Goal: Task Accomplishment & Management: Complete application form

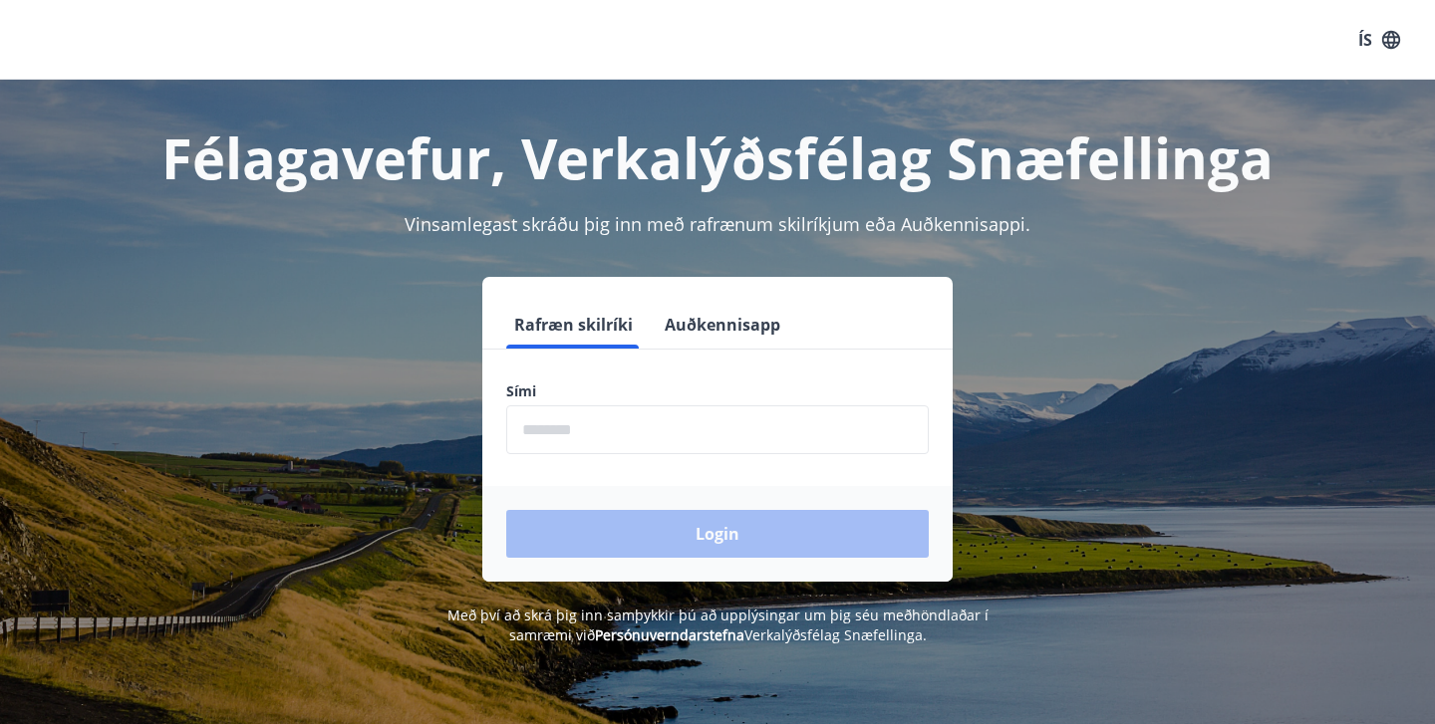
click at [594, 435] on input "phone" at bounding box center [717, 430] width 422 height 49
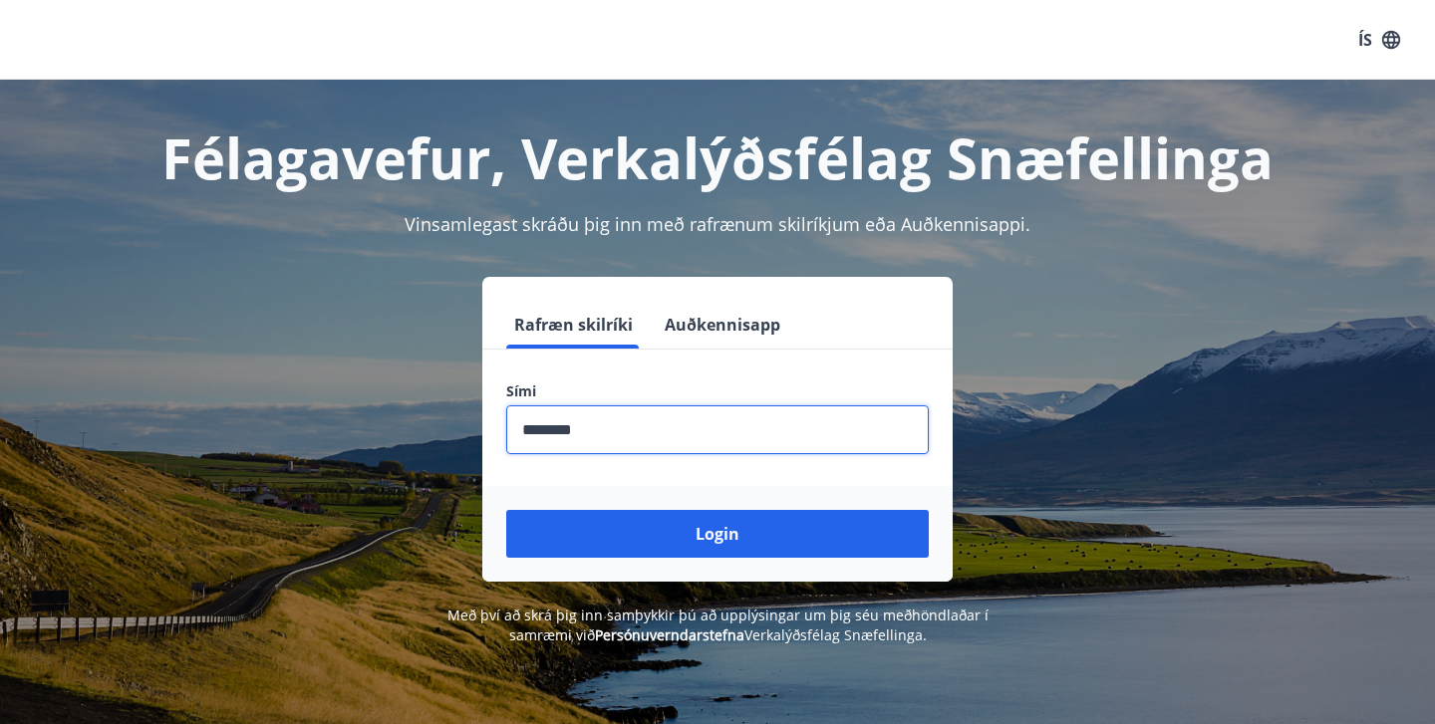
type input "********"
click at [717, 534] on button "Login" at bounding box center [717, 534] width 422 height 48
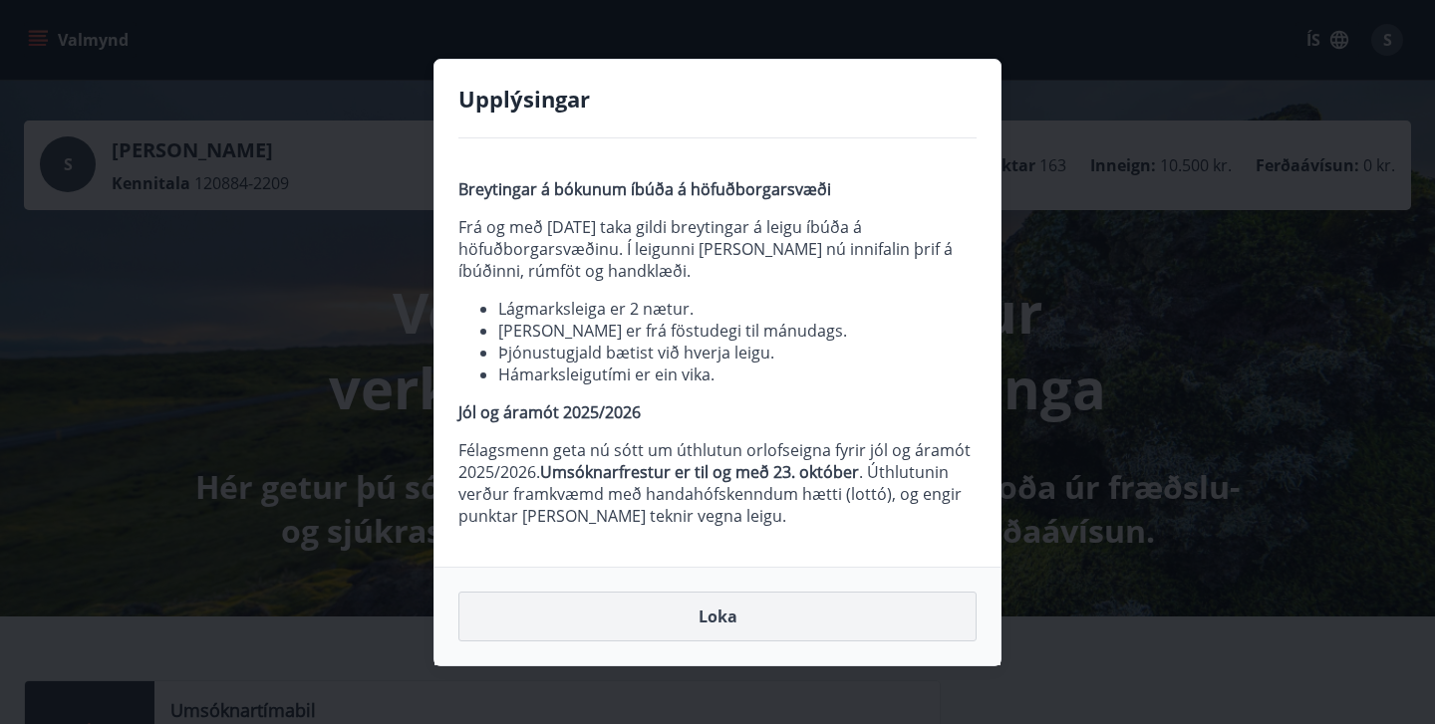
click at [731, 604] on button "Loka" at bounding box center [717, 617] width 518 height 50
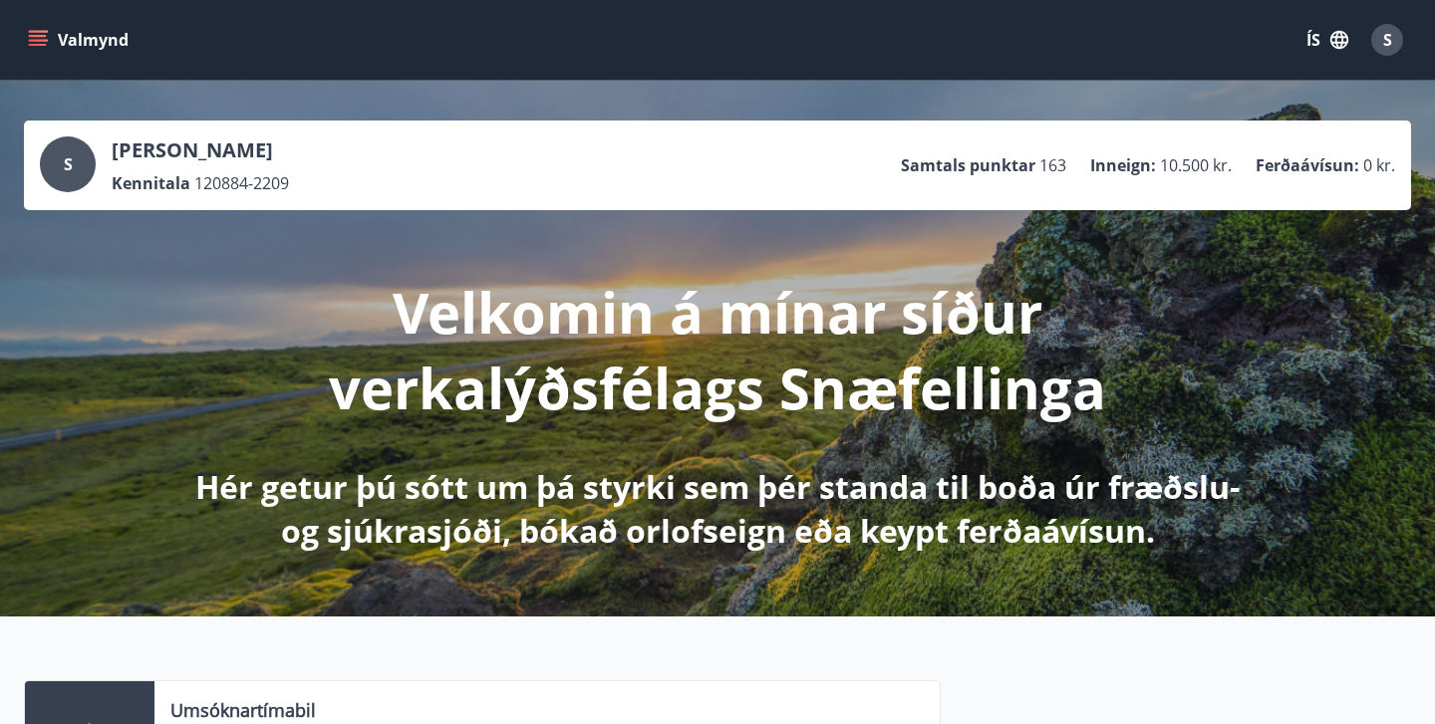
click at [34, 36] on icon "menu" at bounding box center [38, 36] width 18 height 2
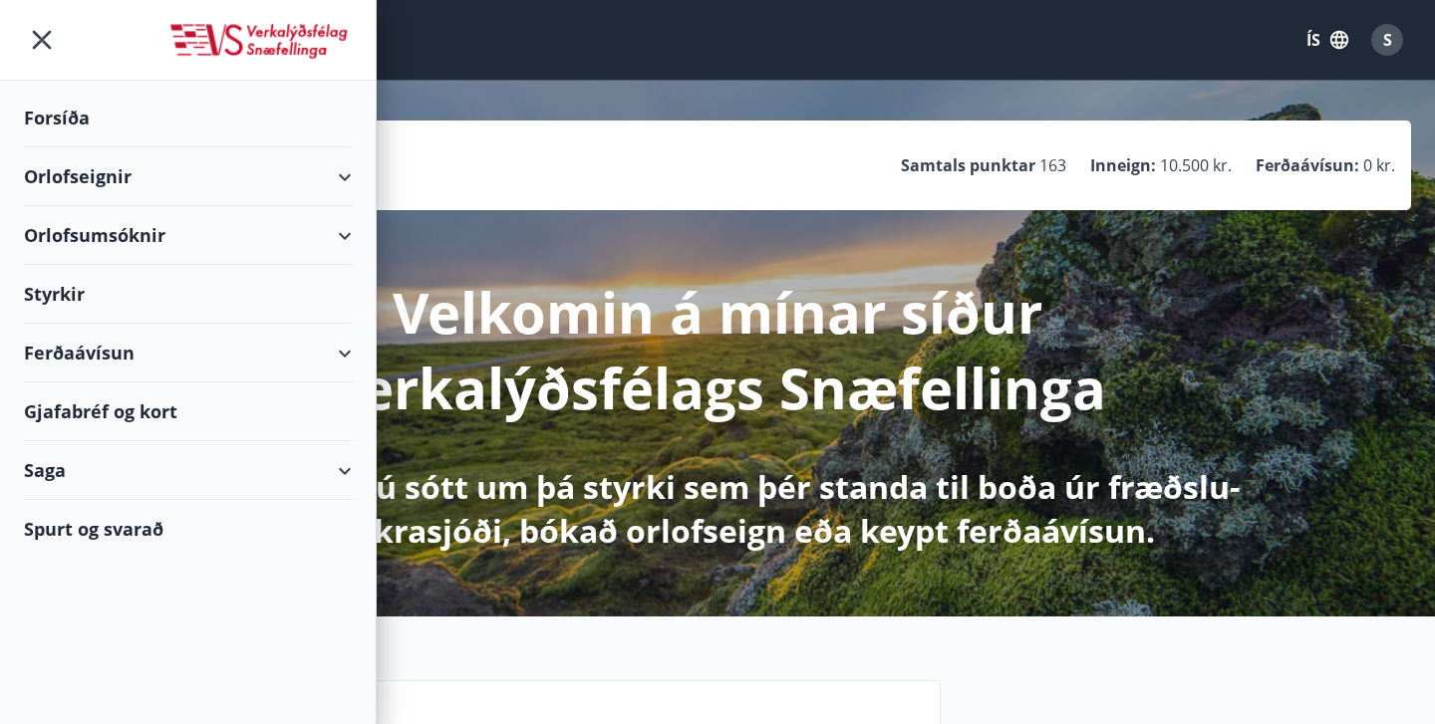
click at [75, 294] on div "Styrkir" at bounding box center [188, 294] width 328 height 59
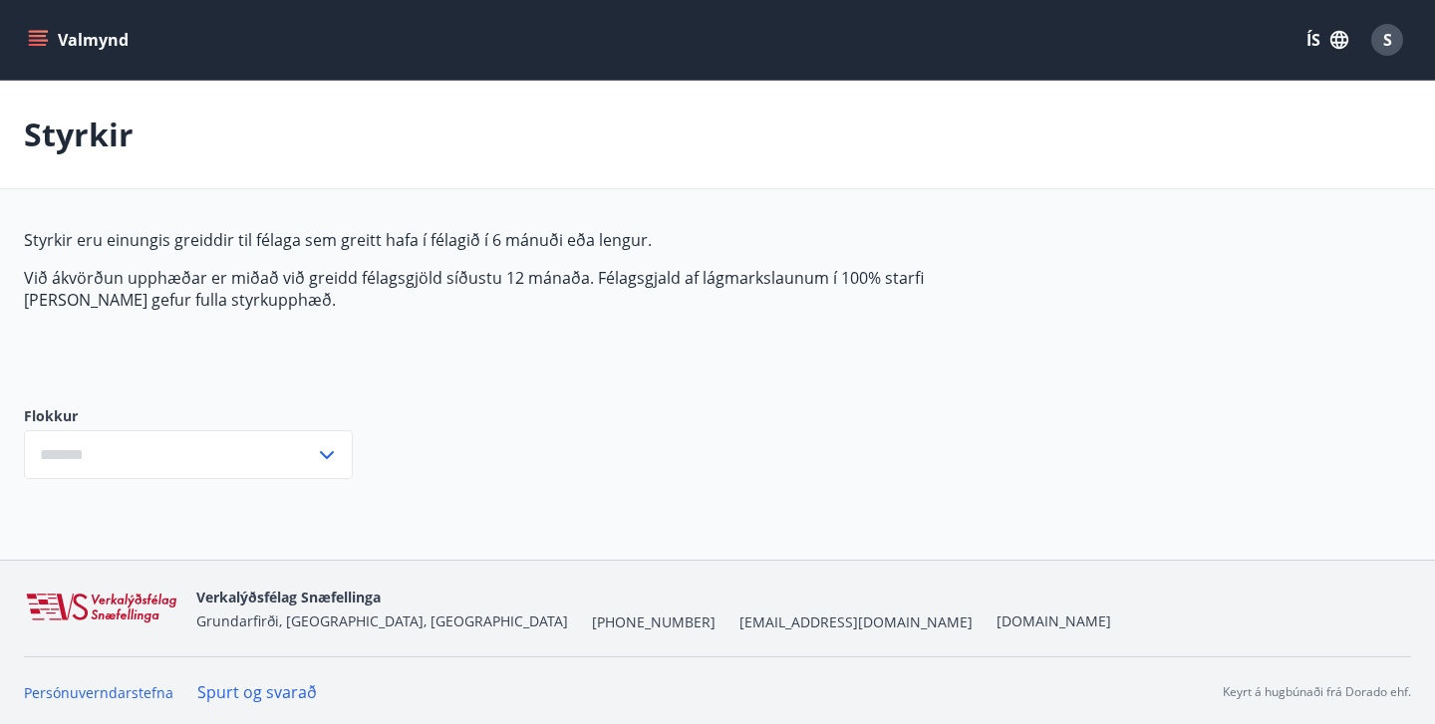
type input "***"
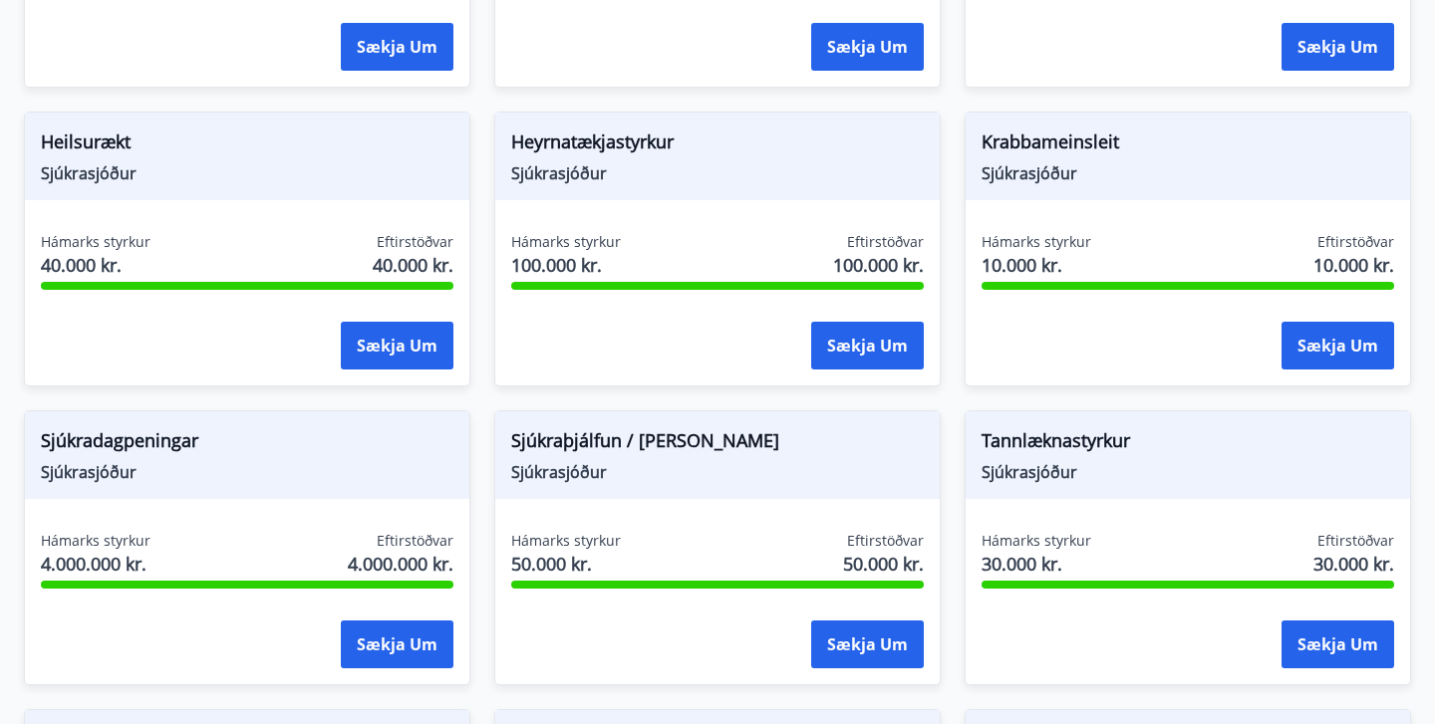
scroll to position [1010, 0]
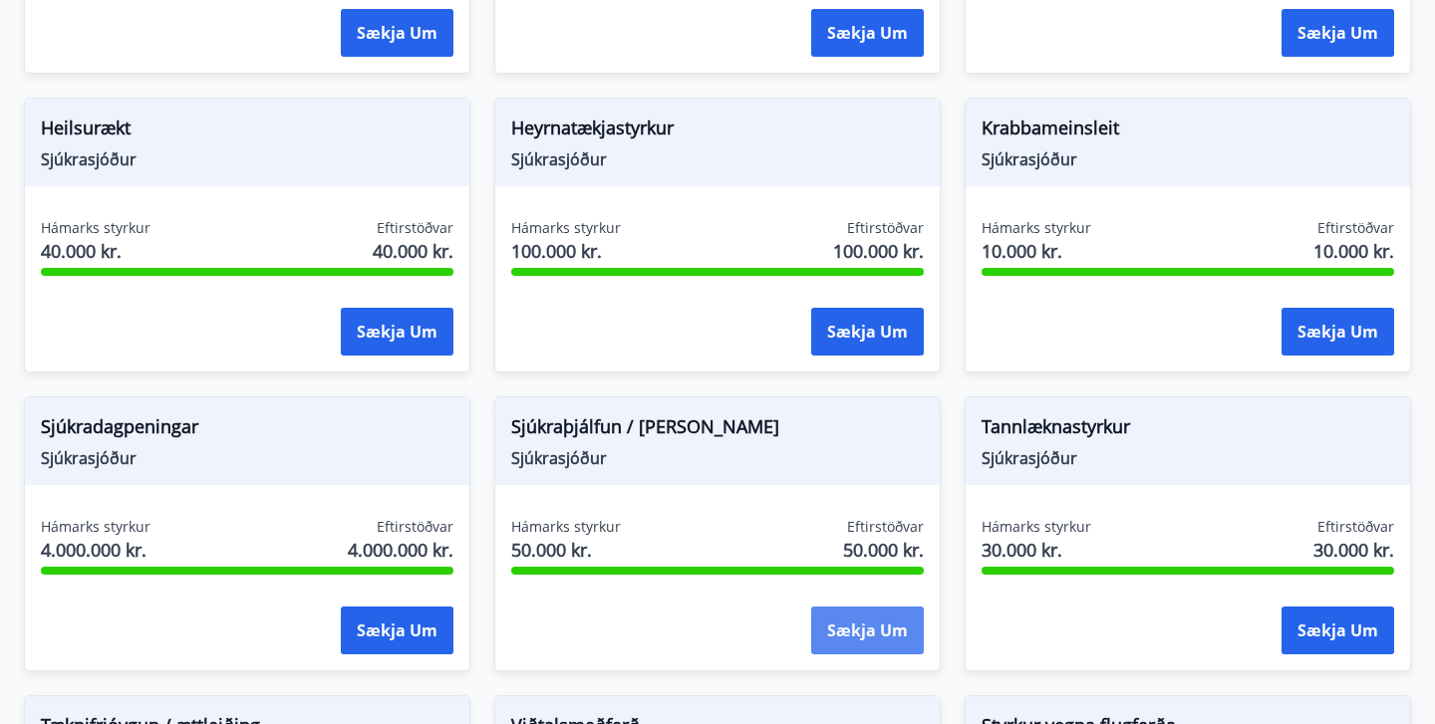
click at [859, 620] on button "Sækja um" at bounding box center [867, 631] width 113 height 48
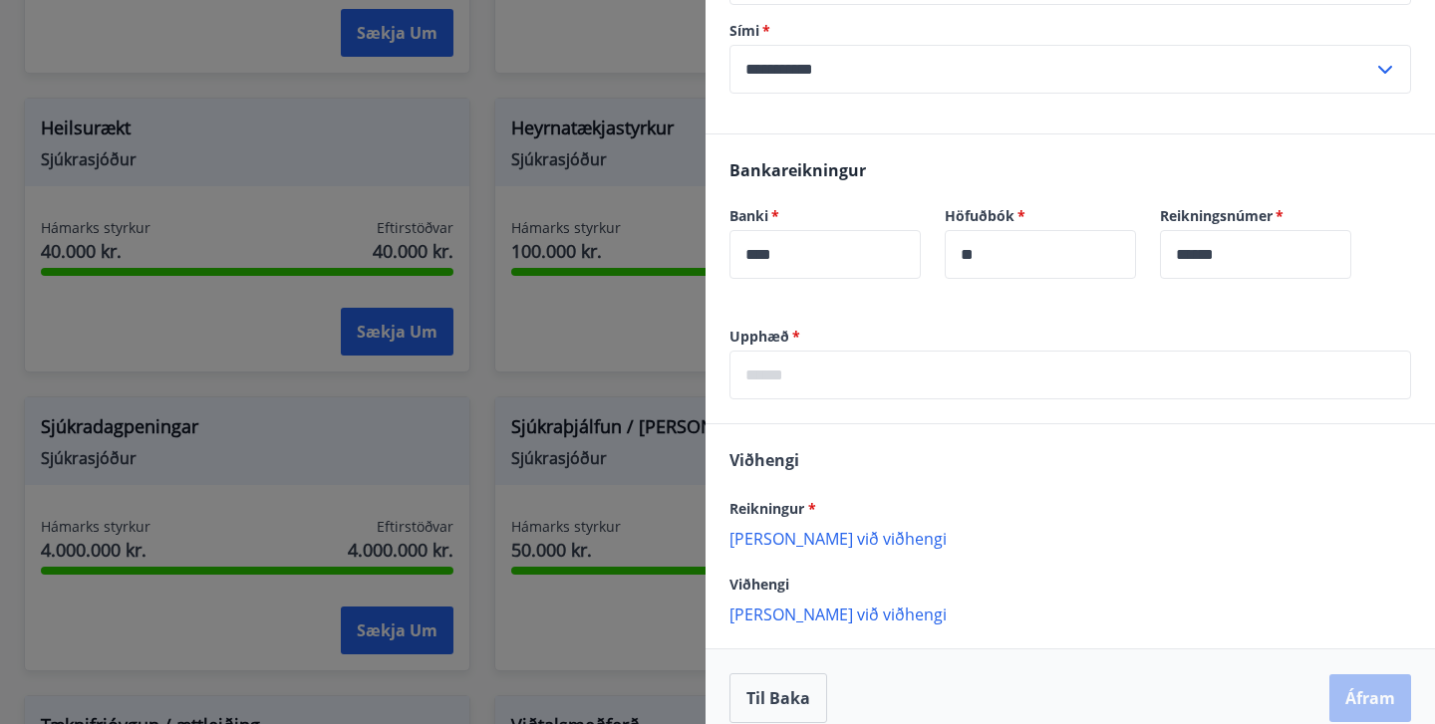
scroll to position [389, 0]
click at [802, 357] on input "text" at bounding box center [1070, 376] width 682 height 49
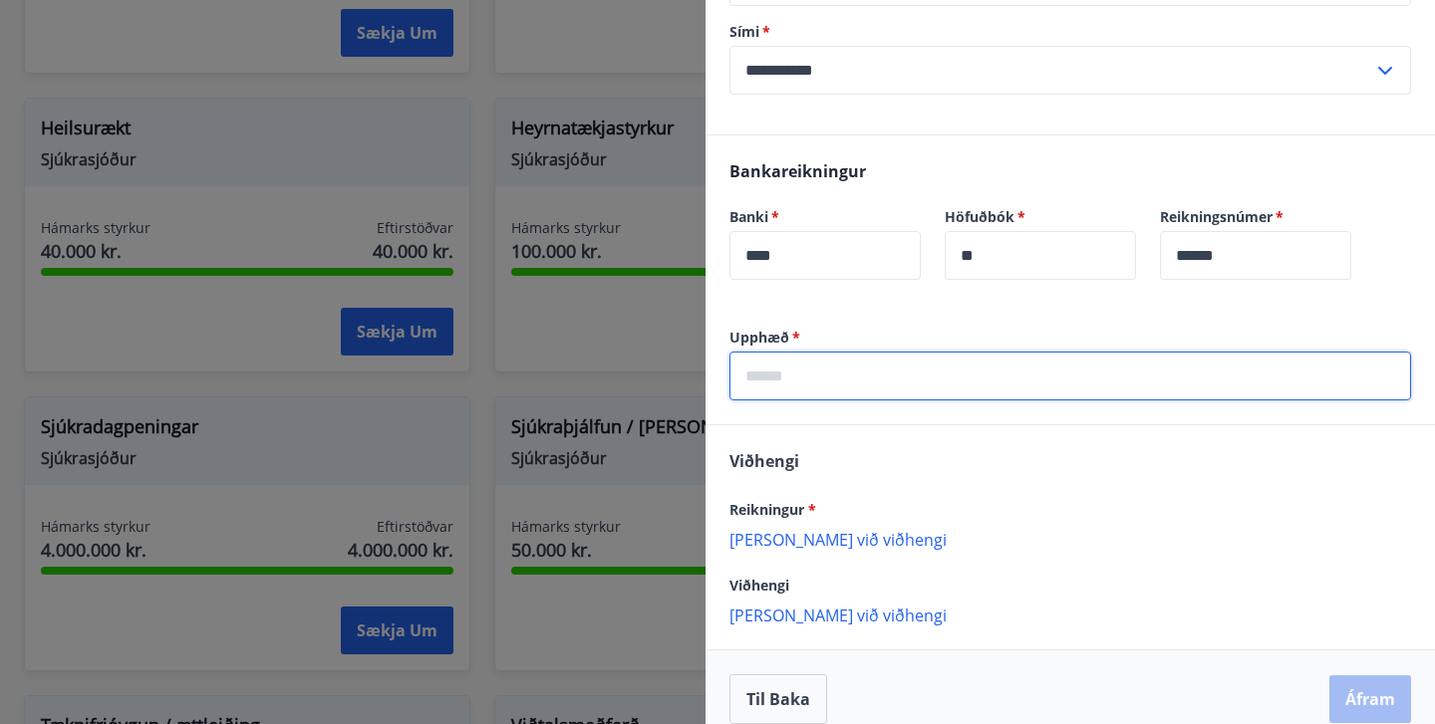
click at [812, 512] on div "Reikningur * [PERSON_NAME] við viðhengi {error_attachment_undefined}" at bounding box center [1070, 523] width 682 height 52
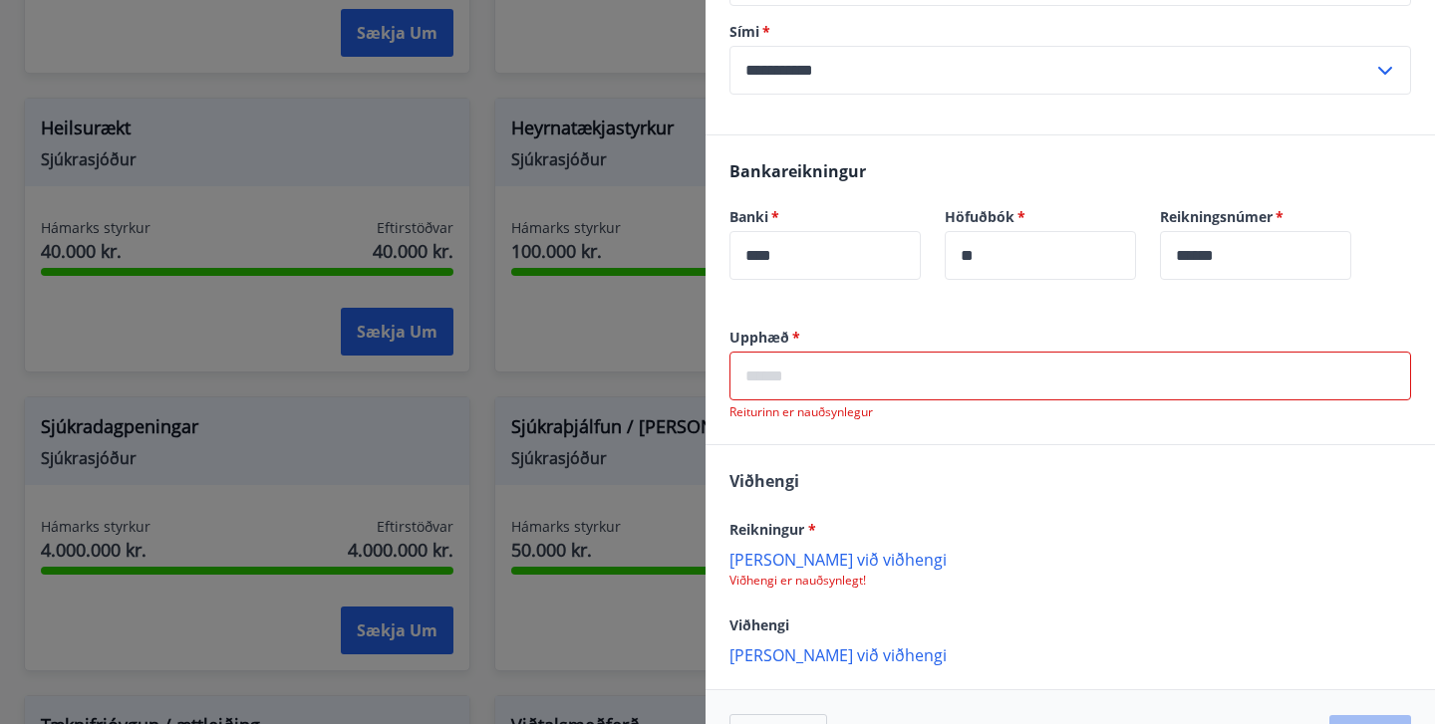
click at [829, 352] on input "text" at bounding box center [1070, 376] width 682 height 49
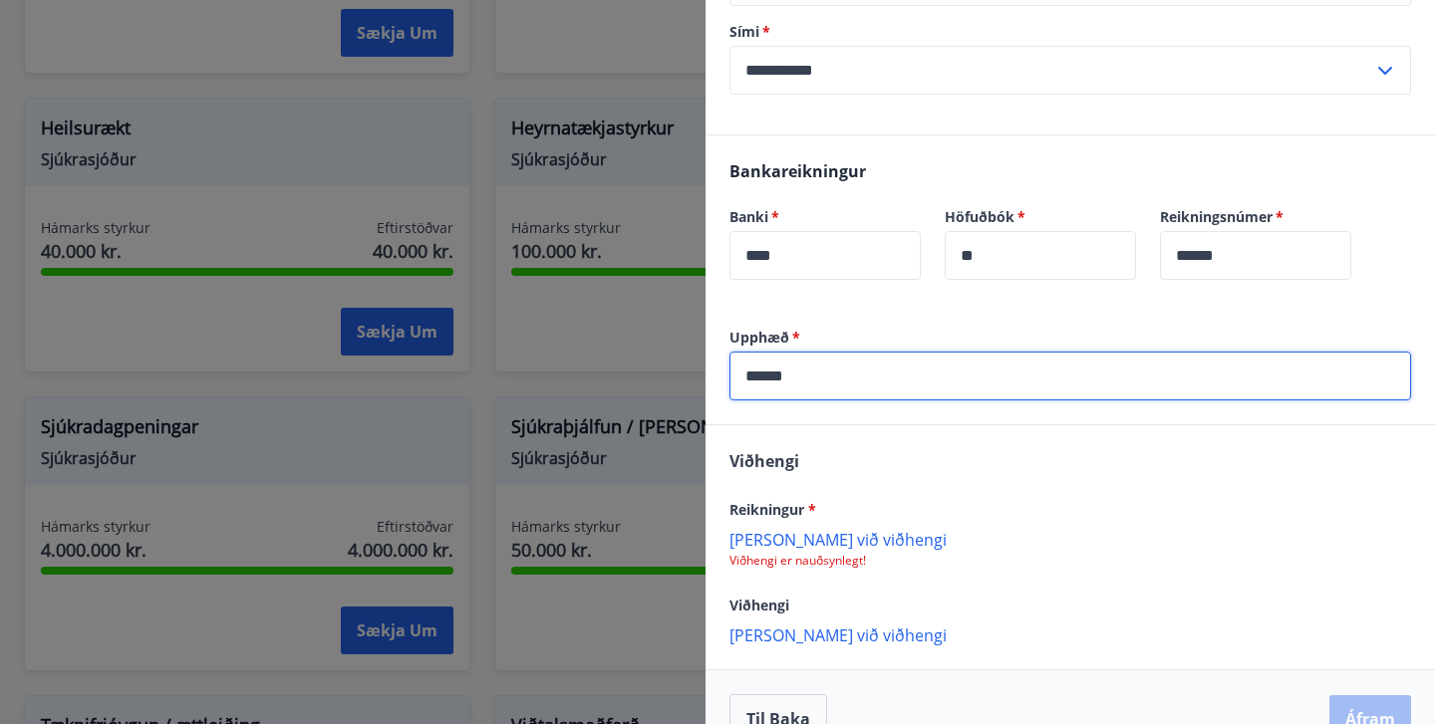
type input "******"
click at [1029, 460] on div "Viðhengi Reikningur * [PERSON_NAME] við viðhengi Viðhengi er nauðsynlegt! Viðhe…" at bounding box center [1069, 546] width 729 height 243
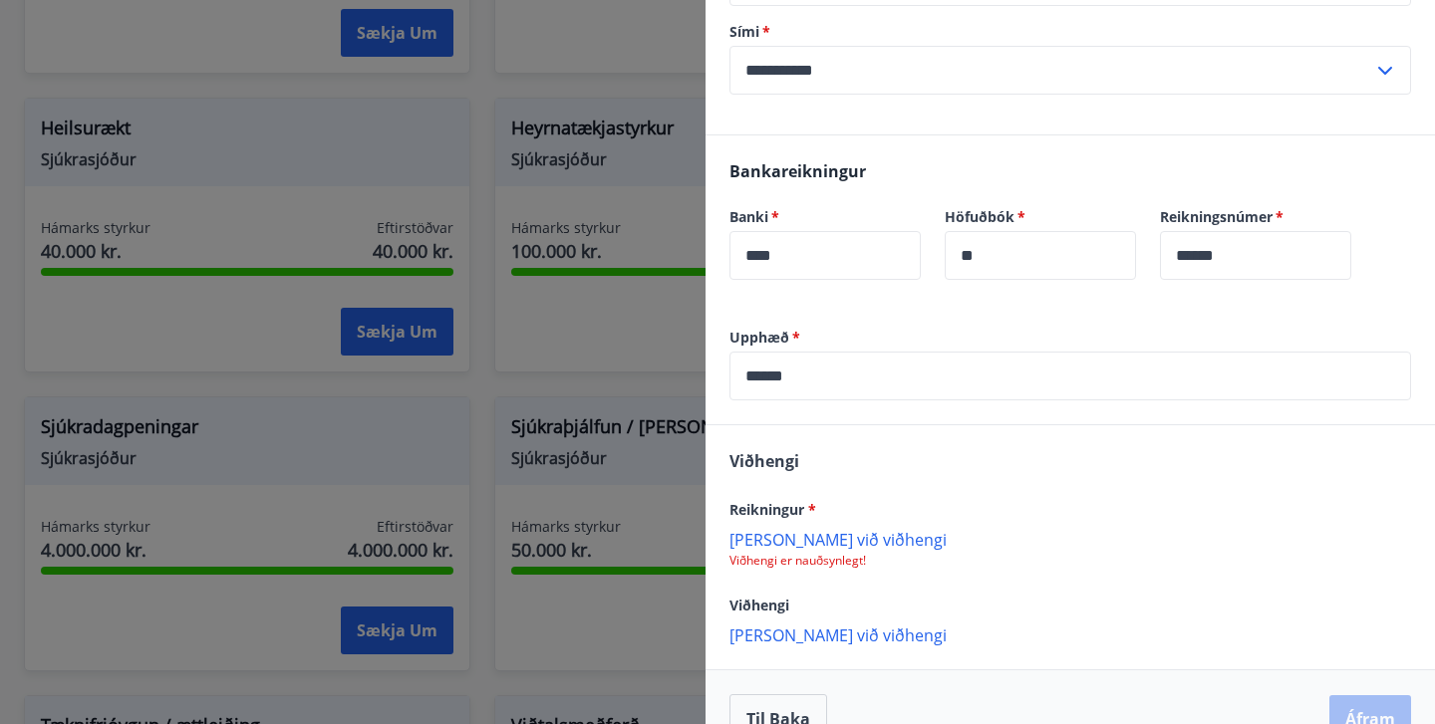
click at [846, 529] on p "[PERSON_NAME] við viðhengi" at bounding box center [1070, 539] width 682 height 20
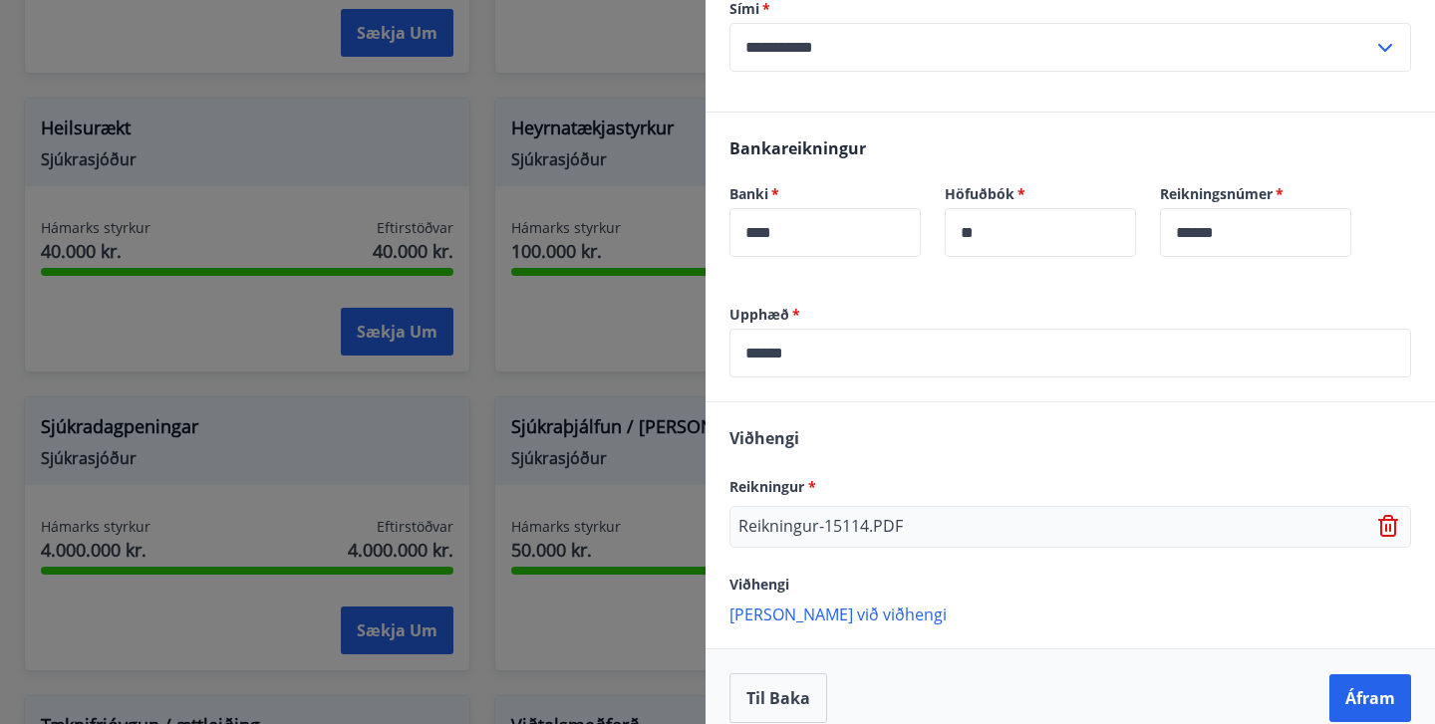
scroll to position [411, 0]
click at [1373, 676] on button "Áfram" at bounding box center [1370, 700] width 82 height 48
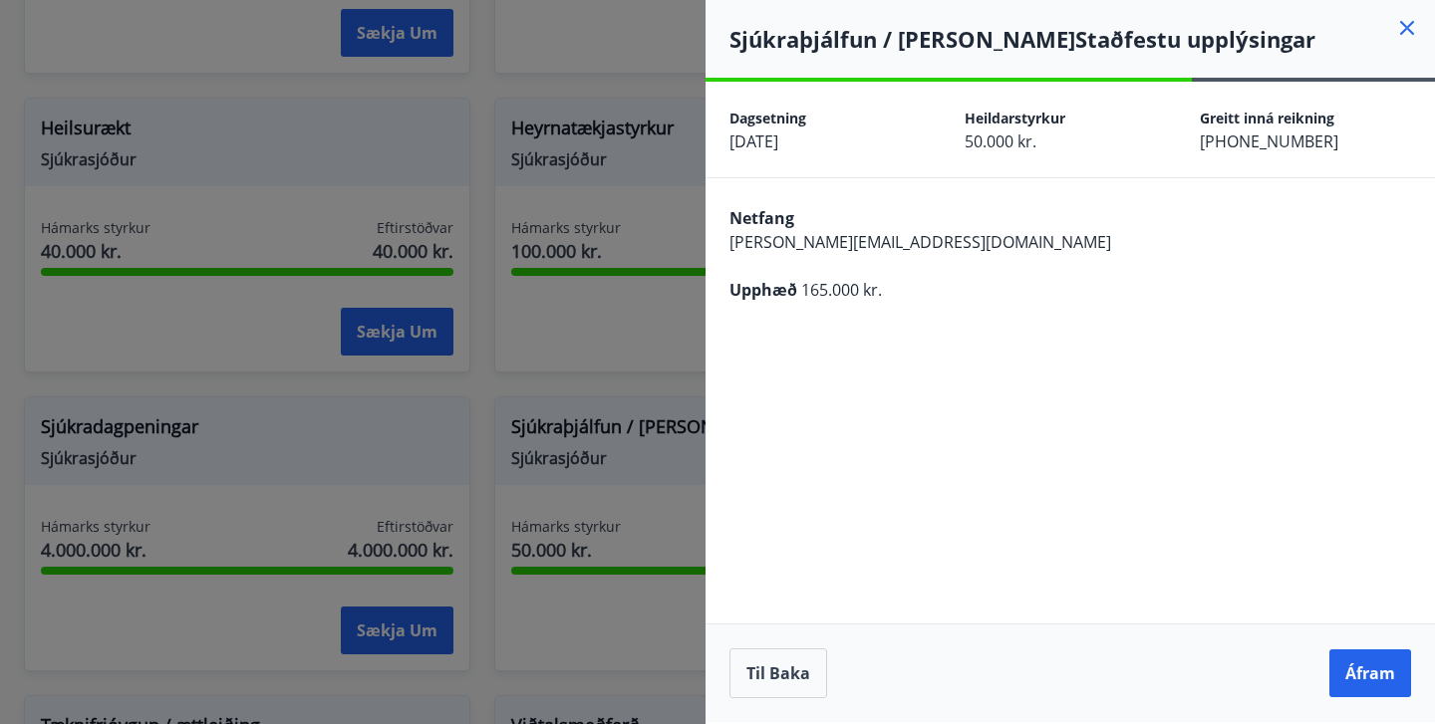
scroll to position [0, 0]
click at [1370, 667] on button "Áfram" at bounding box center [1370, 674] width 82 height 48
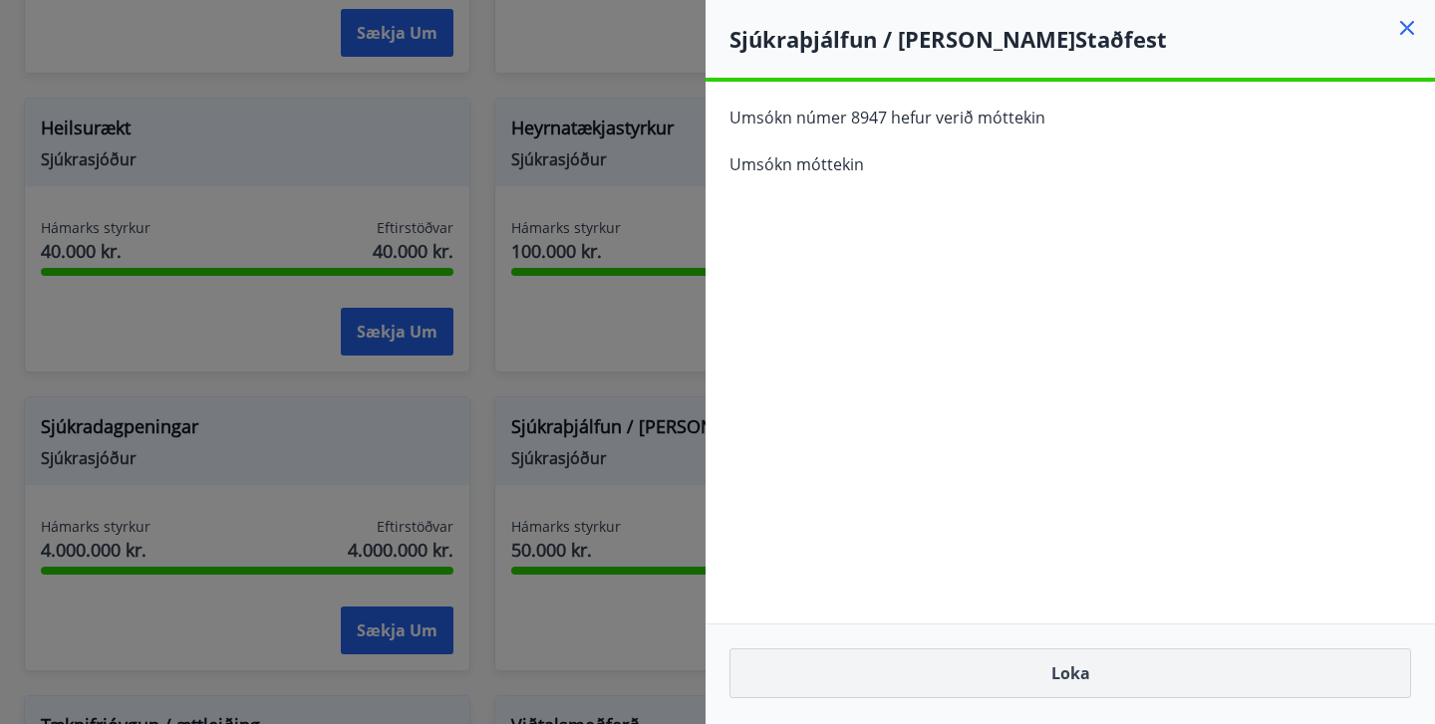
click at [1089, 683] on button "Loka" at bounding box center [1070, 674] width 682 height 50
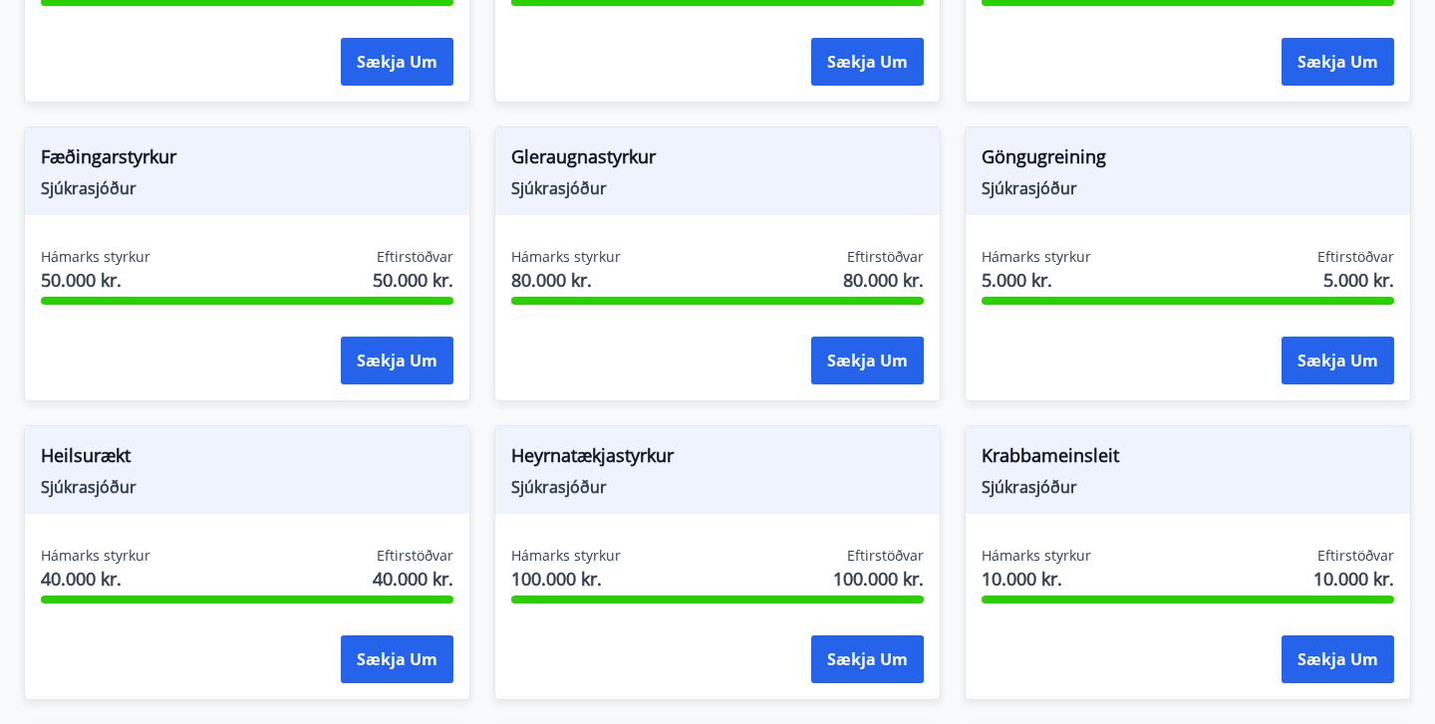
scroll to position [676, 0]
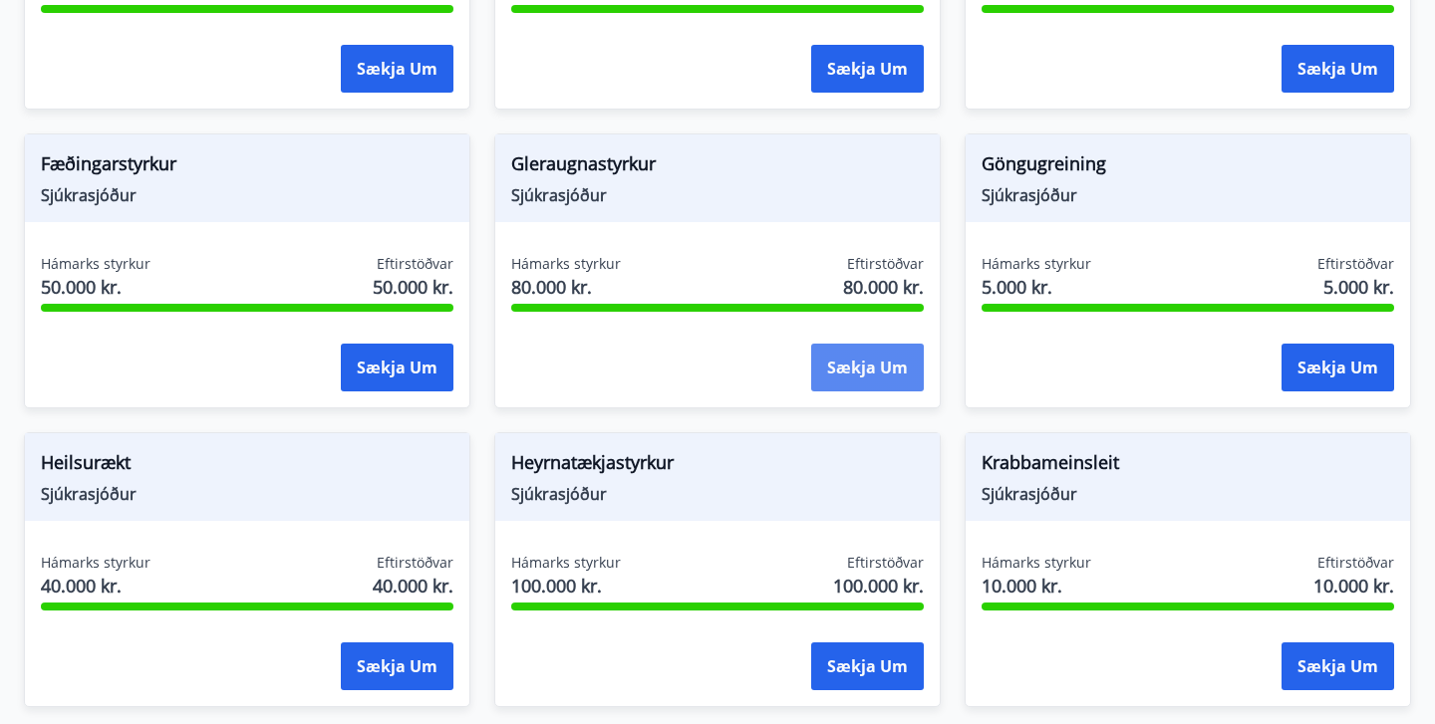
click at [873, 364] on button "Sækja um" at bounding box center [867, 368] width 113 height 48
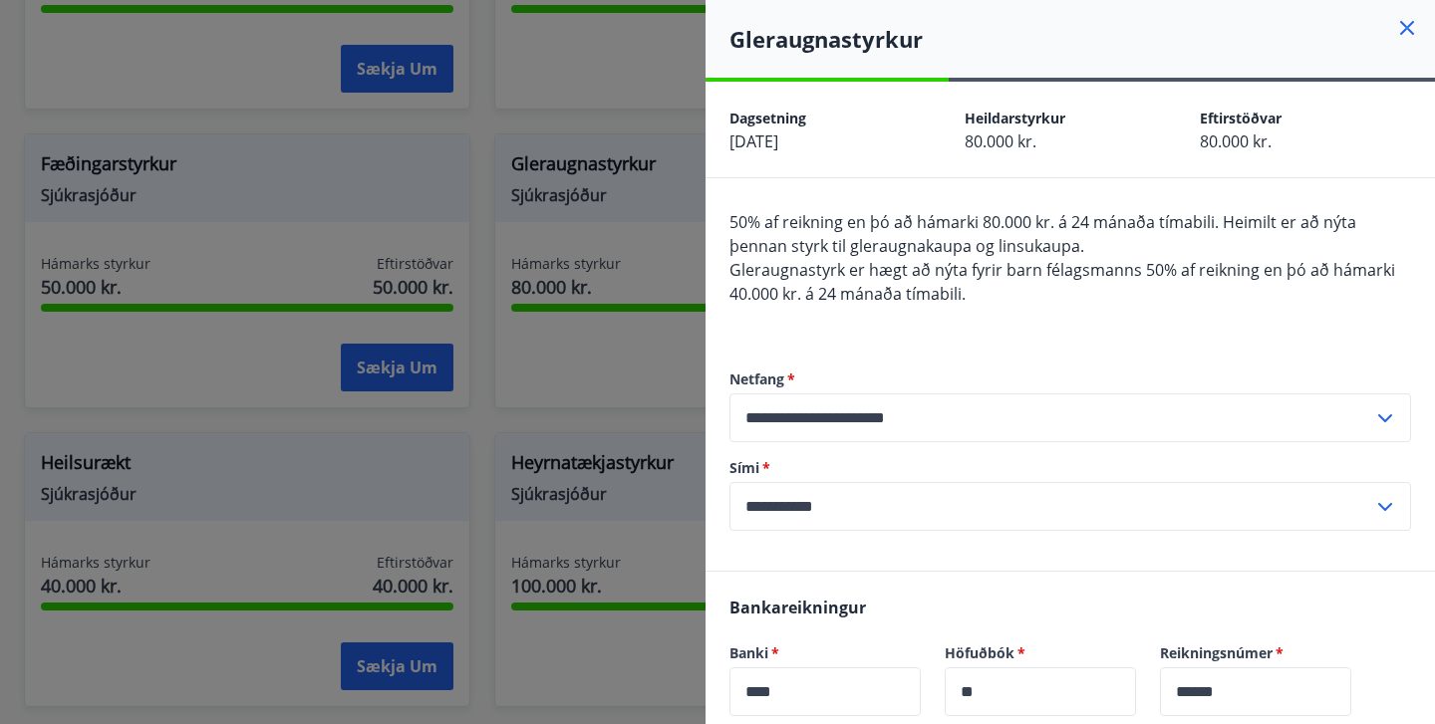
click at [1406, 30] on icon at bounding box center [1407, 28] width 14 height 14
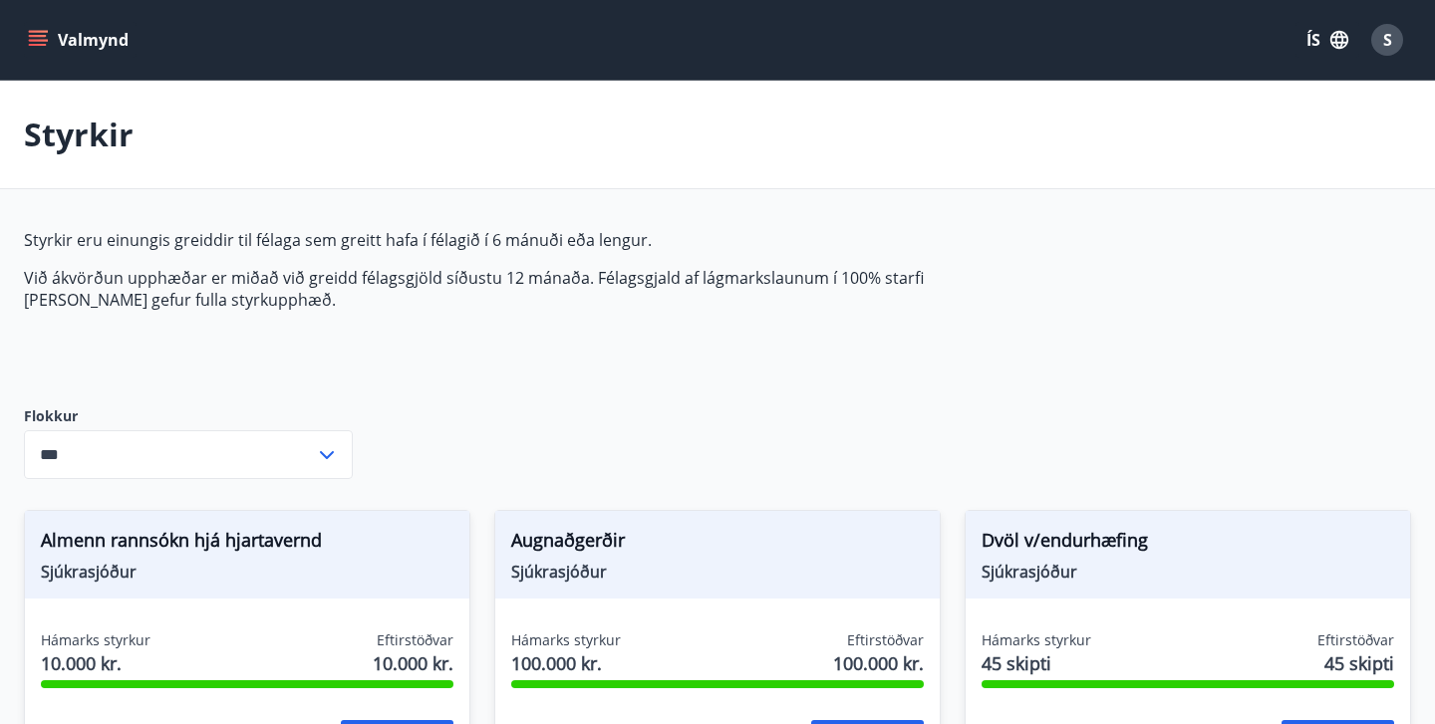
scroll to position [0, 0]
click at [330, 458] on icon at bounding box center [327, 455] width 24 height 24
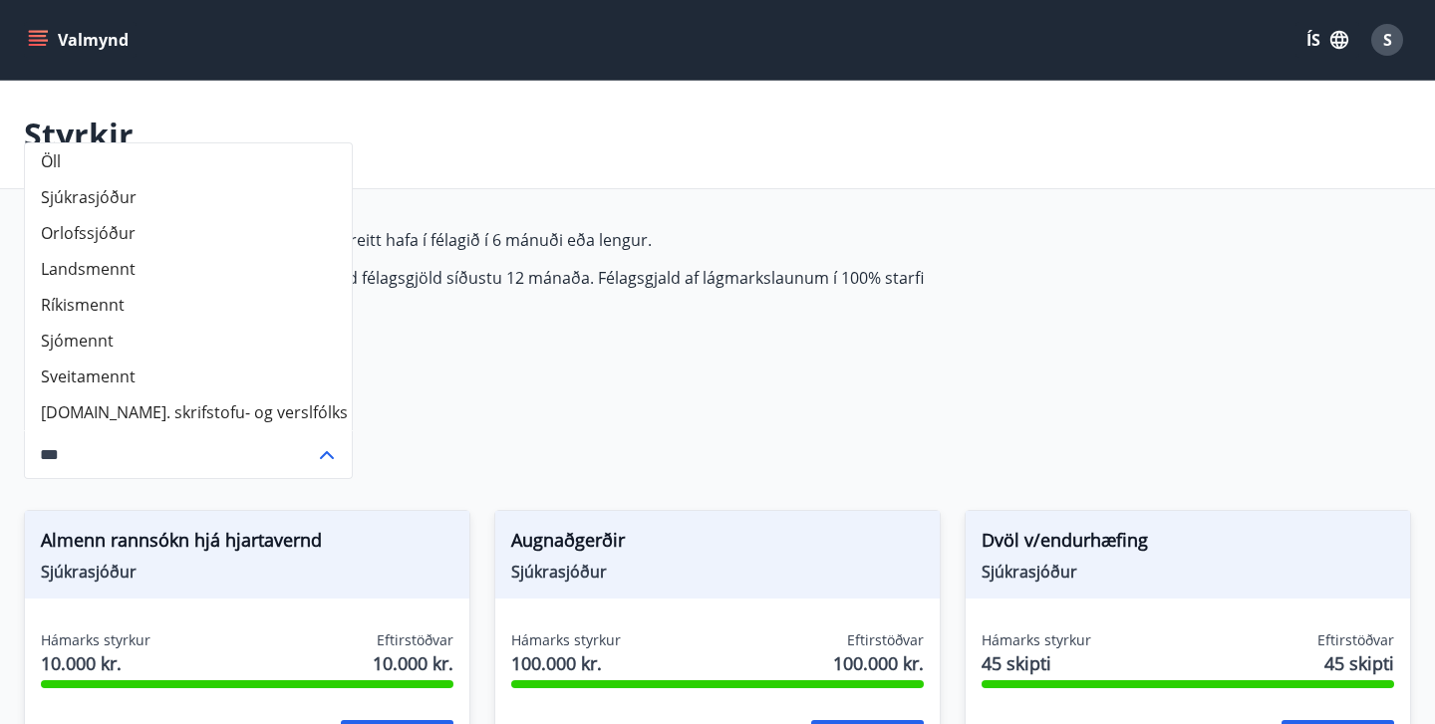
click at [102, 248] on li "Orlofssjóður" at bounding box center [188, 233] width 327 height 36
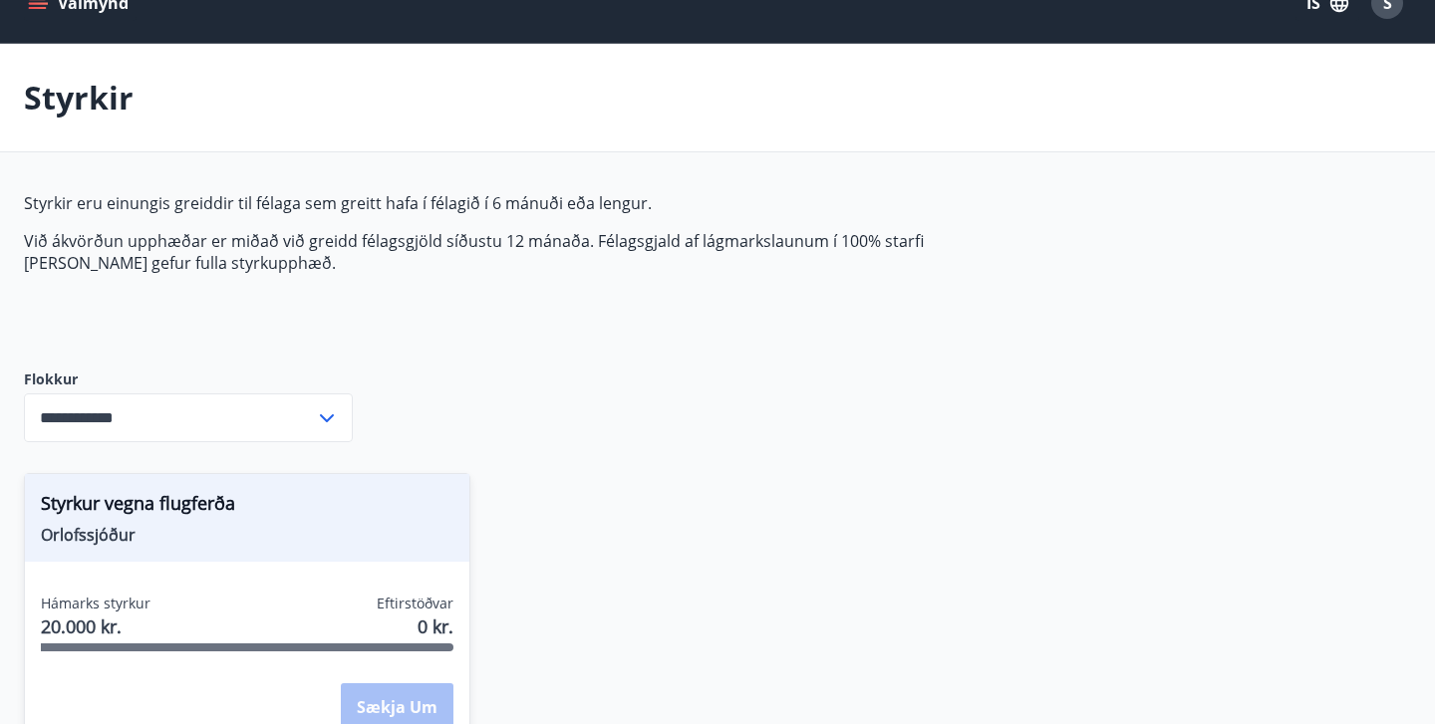
scroll to position [40, 0]
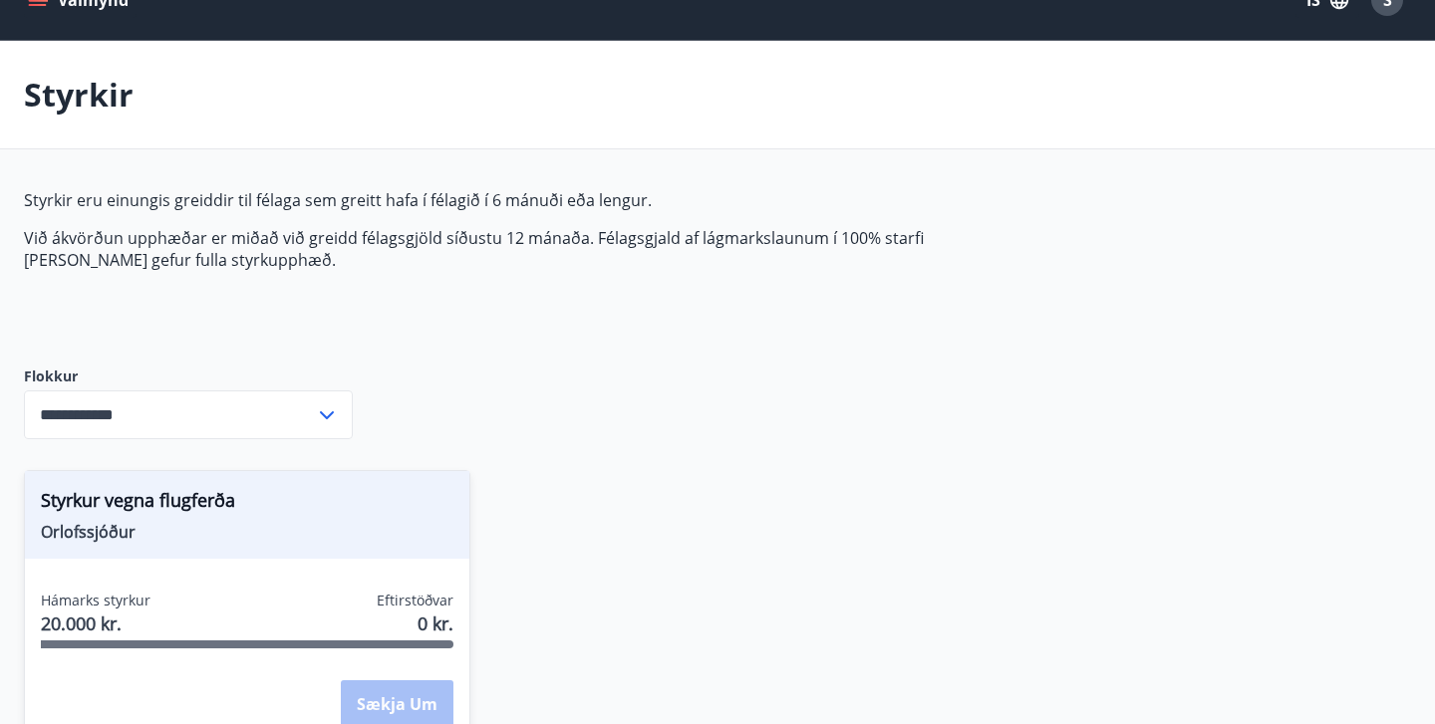
click at [332, 421] on icon at bounding box center [327, 416] width 24 height 24
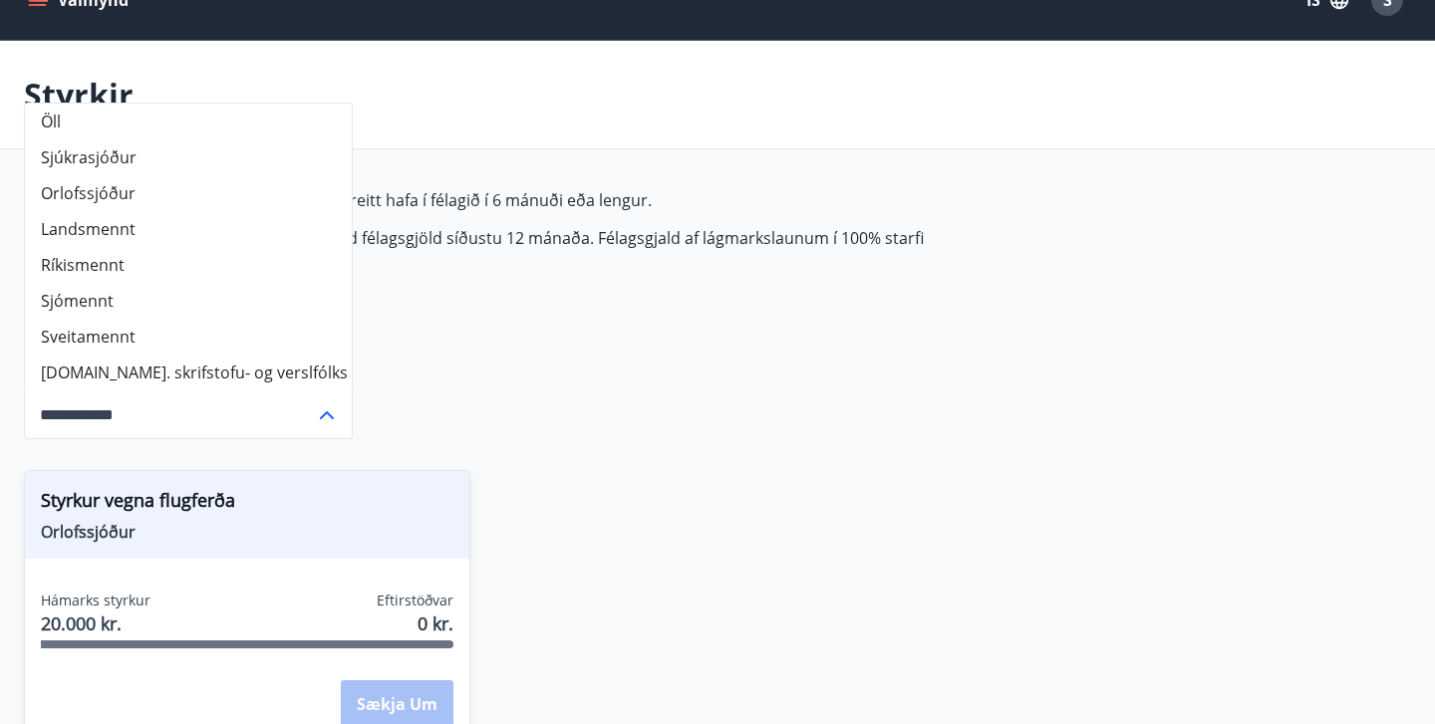
click at [152, 168] on li "Sjúkrasjóður" at bounding box center [188, 157] width 327 height 36
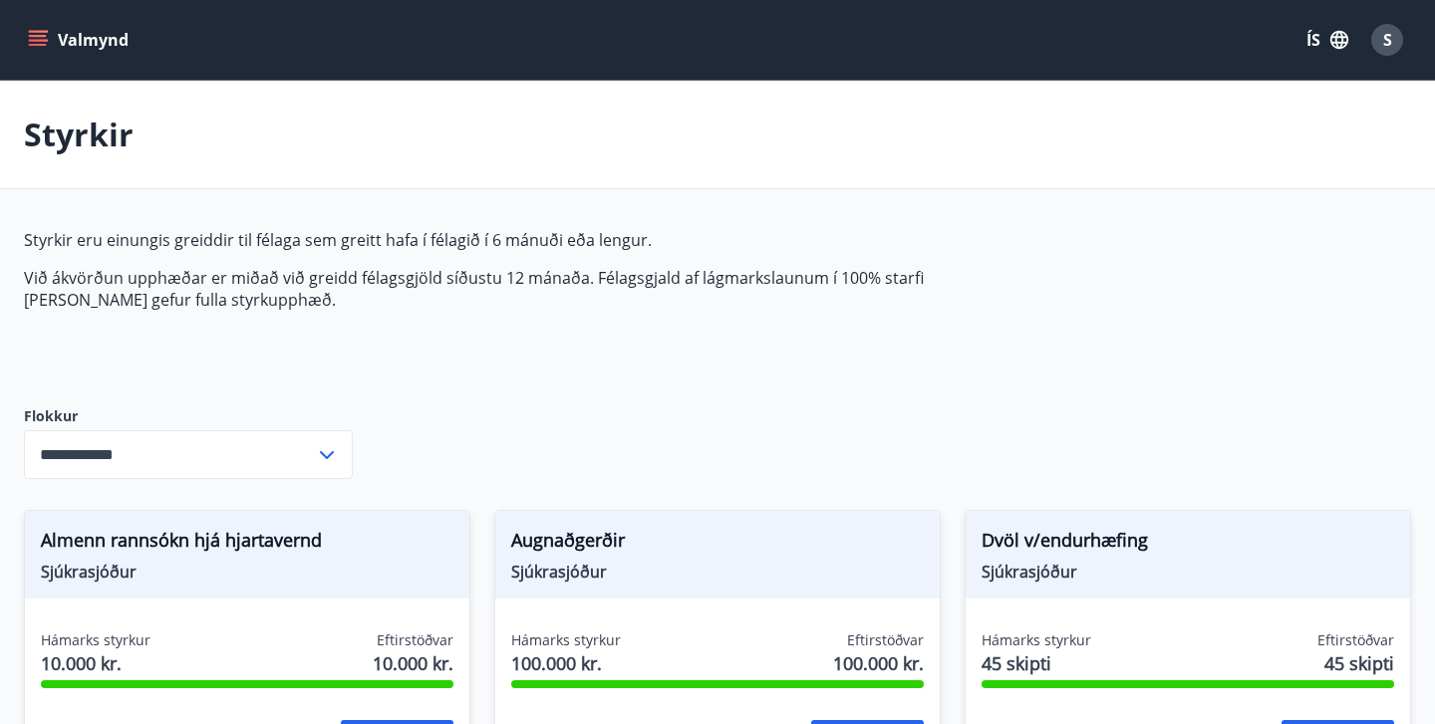
scroll to position [0, 0]
click at [240, 453] on input "**********" at bounding box center [169, 454] width 291 height 49
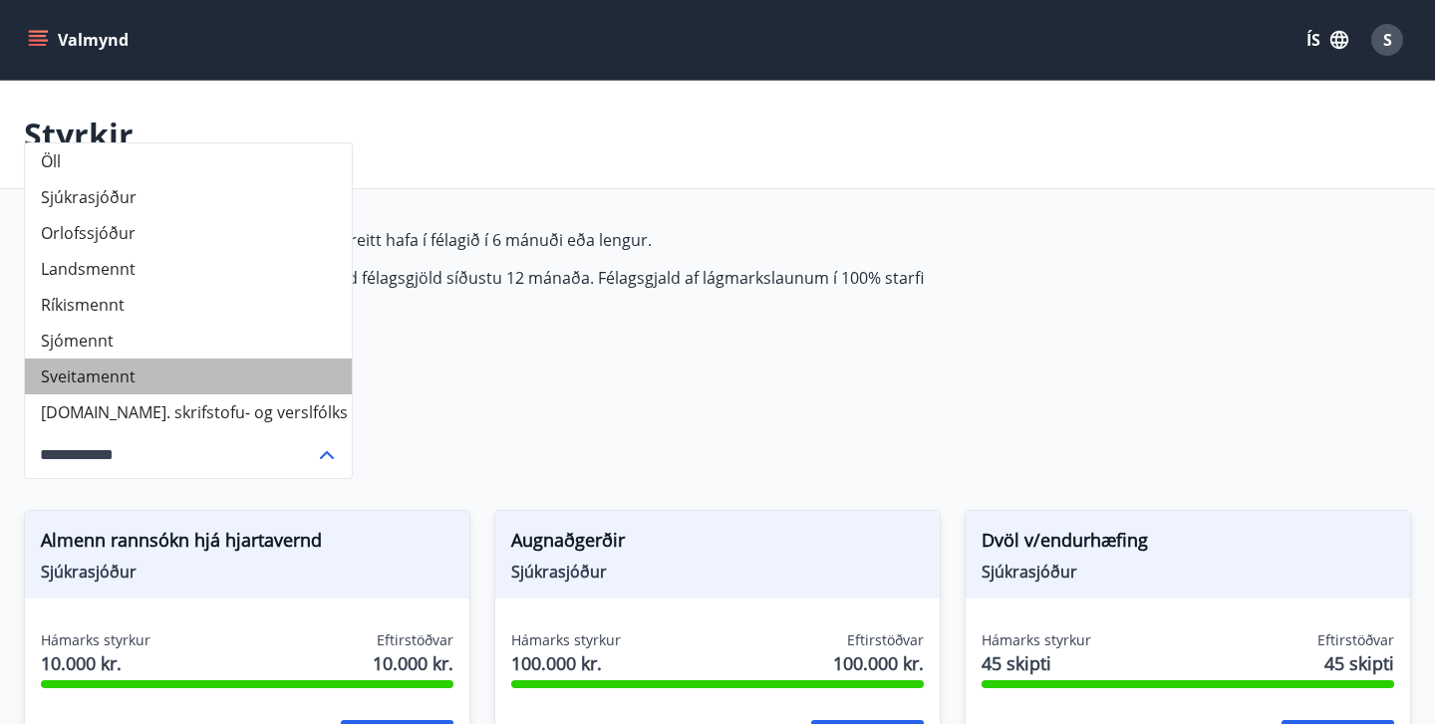
click at [128, 376] on li "Sveitamennt" at bounding box center [188, 377] width 327 height 36
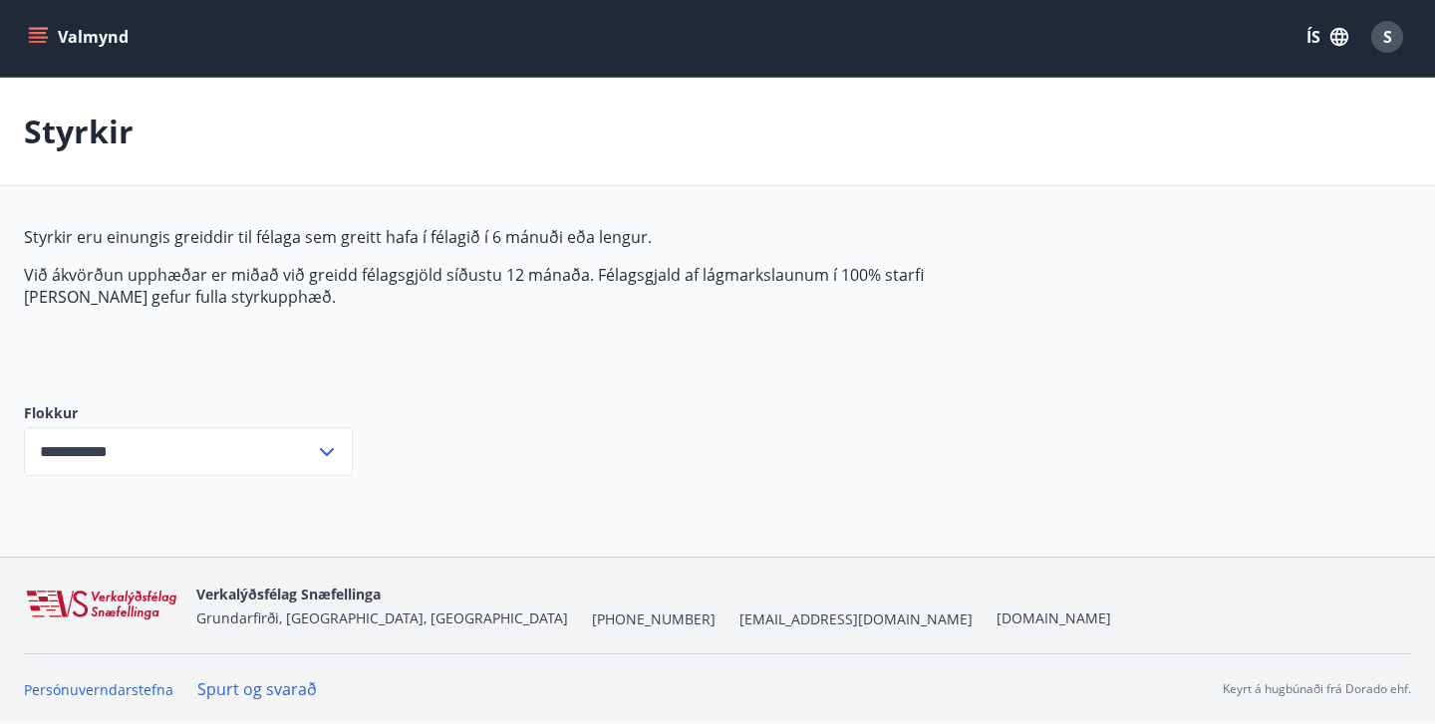
scroll to position [3, 0]
click at [321, 451] on icon at bounding box center [327, 452] width 24 height 24
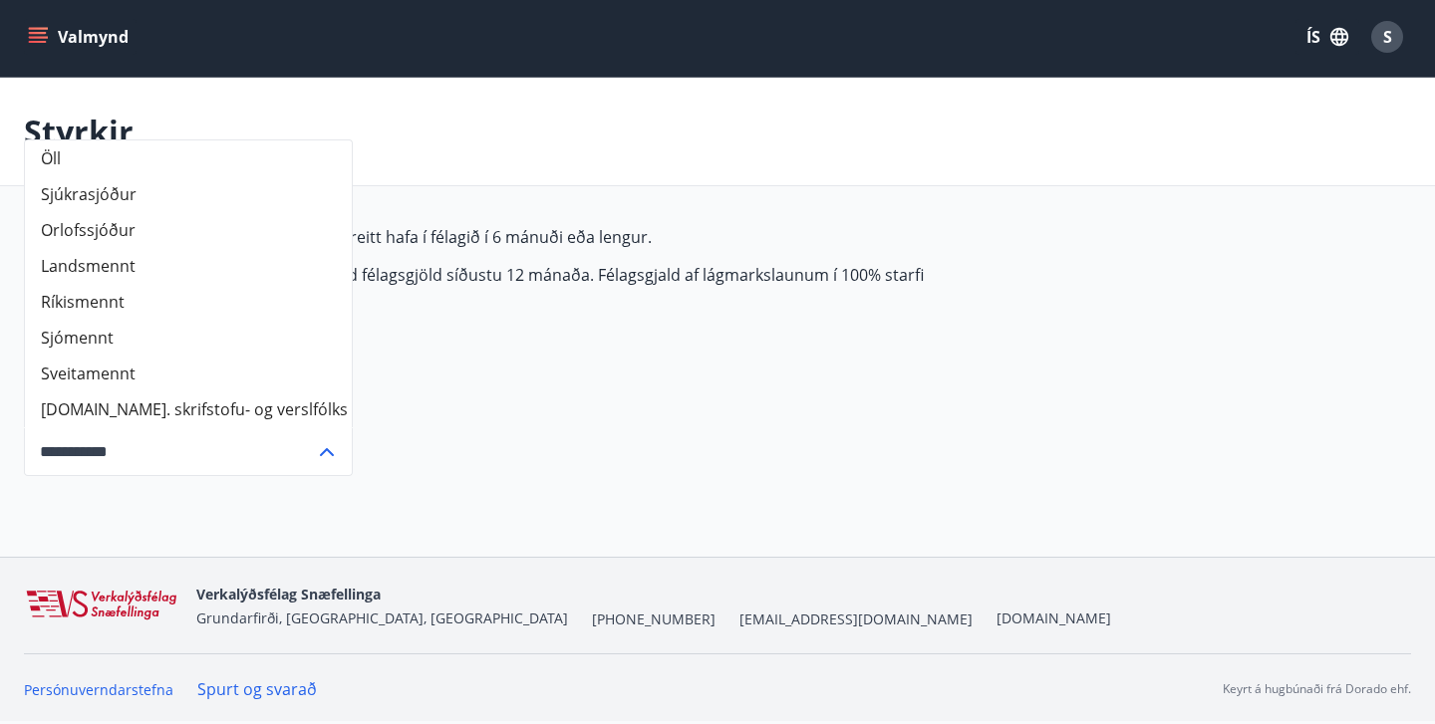
click at [130, 273] on li "Landsmennt" at bounding box center [188, 266] width 327 height 36
type input "**********"
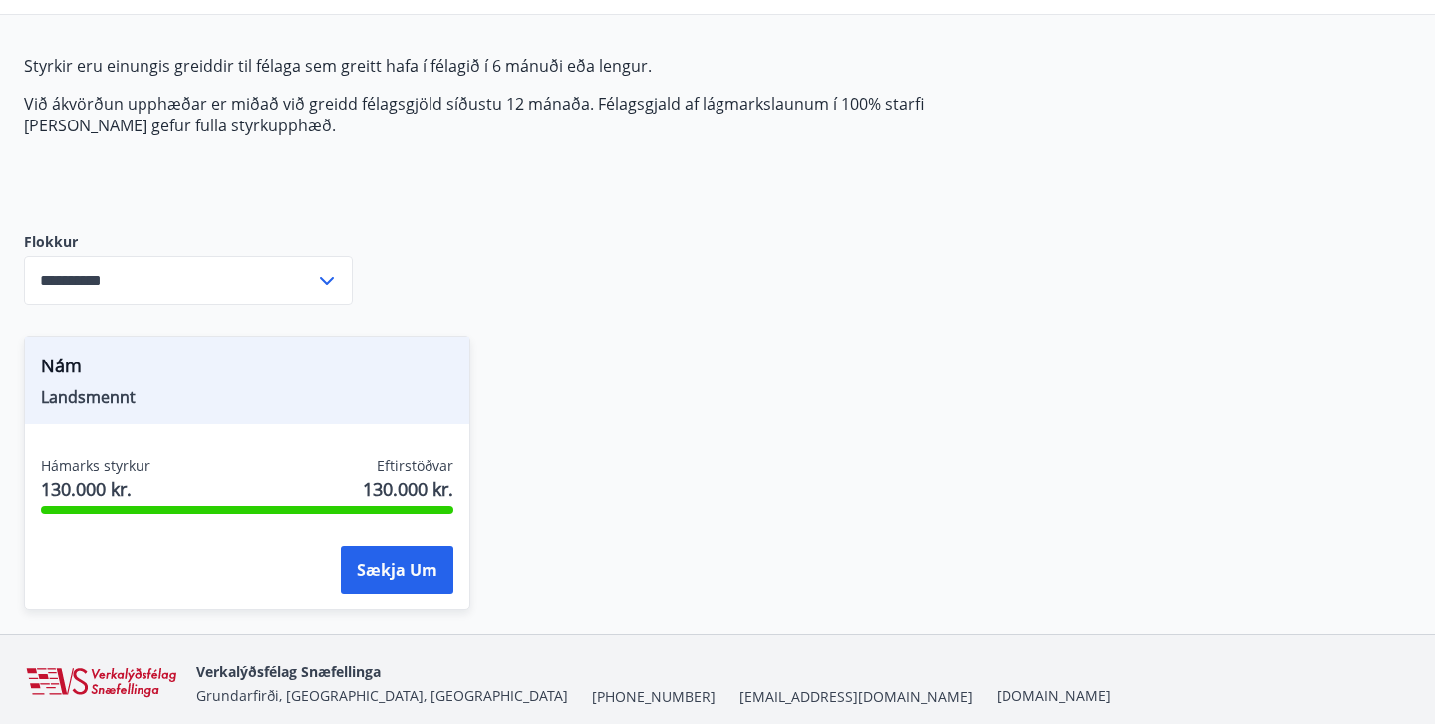
scroll to position [179, 0]
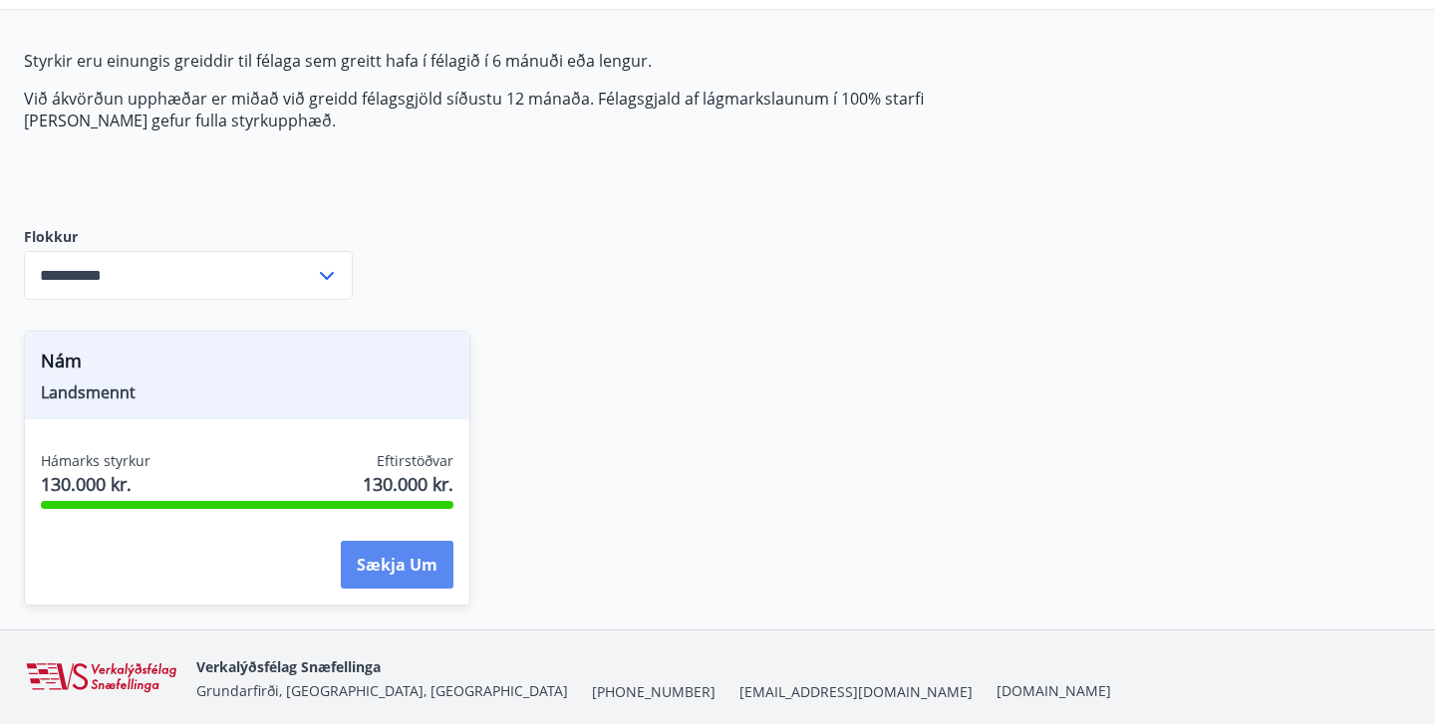
click at [422, 570] on button "Sækja um" at bounding box center [397, 565] width 113 height 48
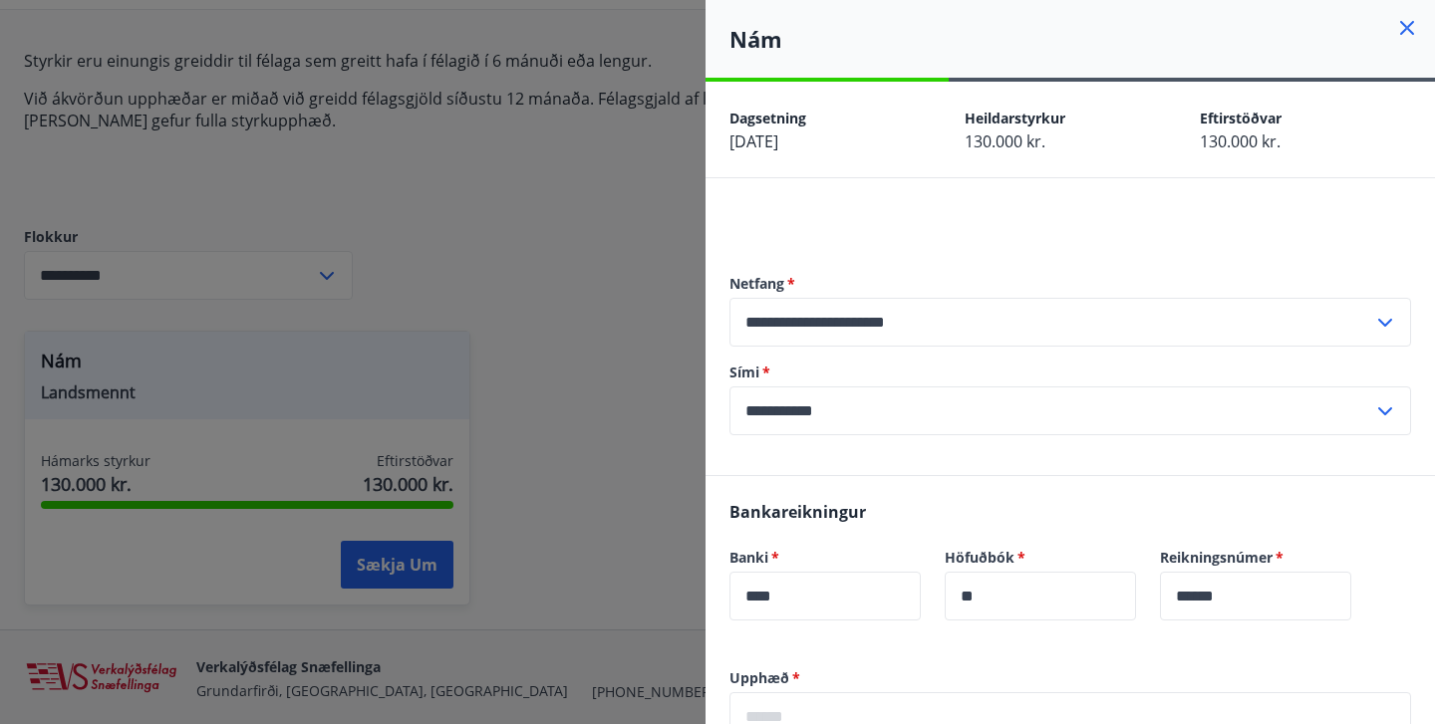
scroll to position [0, 0]
click at [1407, 33] on icon at bounding box center [1407, 28] width 24 height 24
